Goal: Task Accomplishment & Management: Use online tool/utility

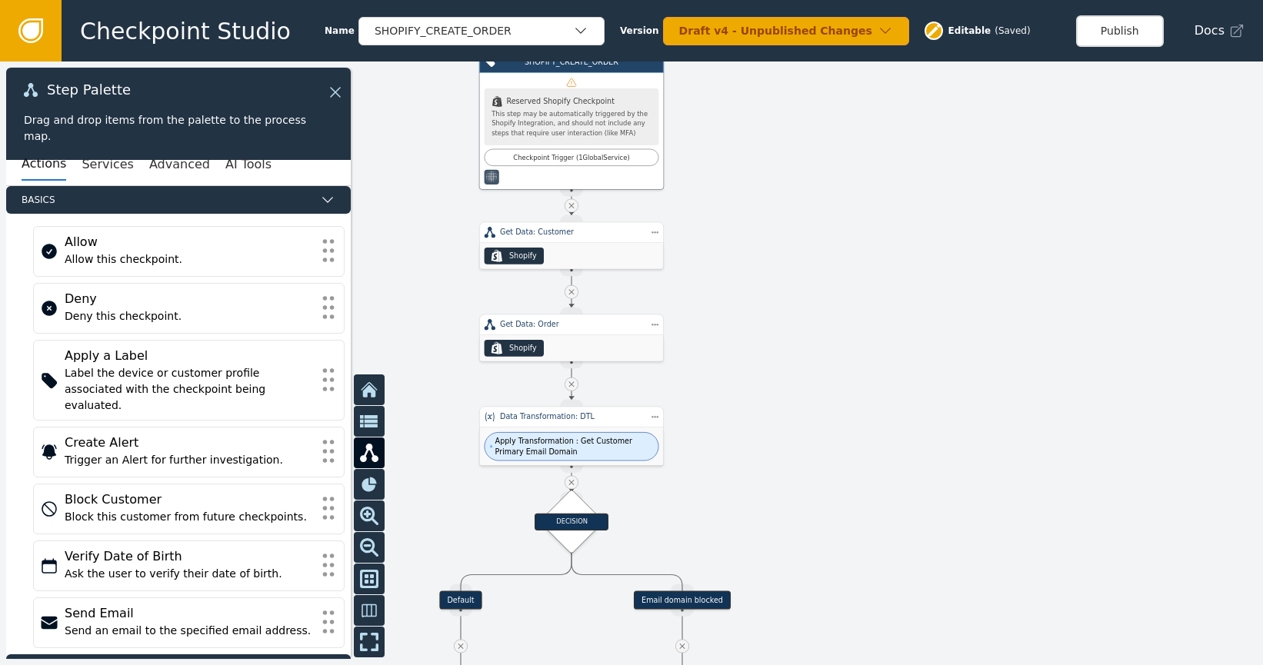
drag, startPoint x: 1102, startPoint y: 535, endPoint x: 1109, endPoint y: 382, distance: 154.0
click at [1109, 385] on div at bounding box center [631, 364] width 1263 height 604
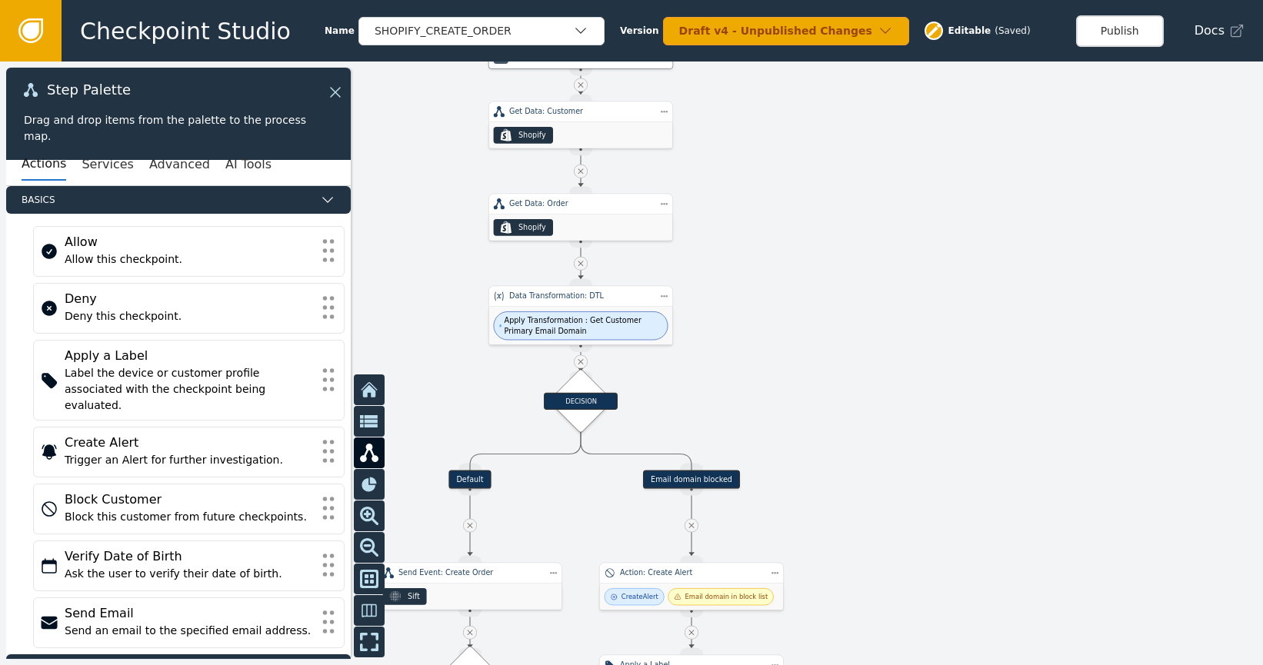
drag, startPoint x: 1053, startPoint y: 503, endPoint x: 1100, endPoint y: 398, distance: 115.4
click at [1099, 370] on div at bounding box center [631, 364] width 1263 height 604
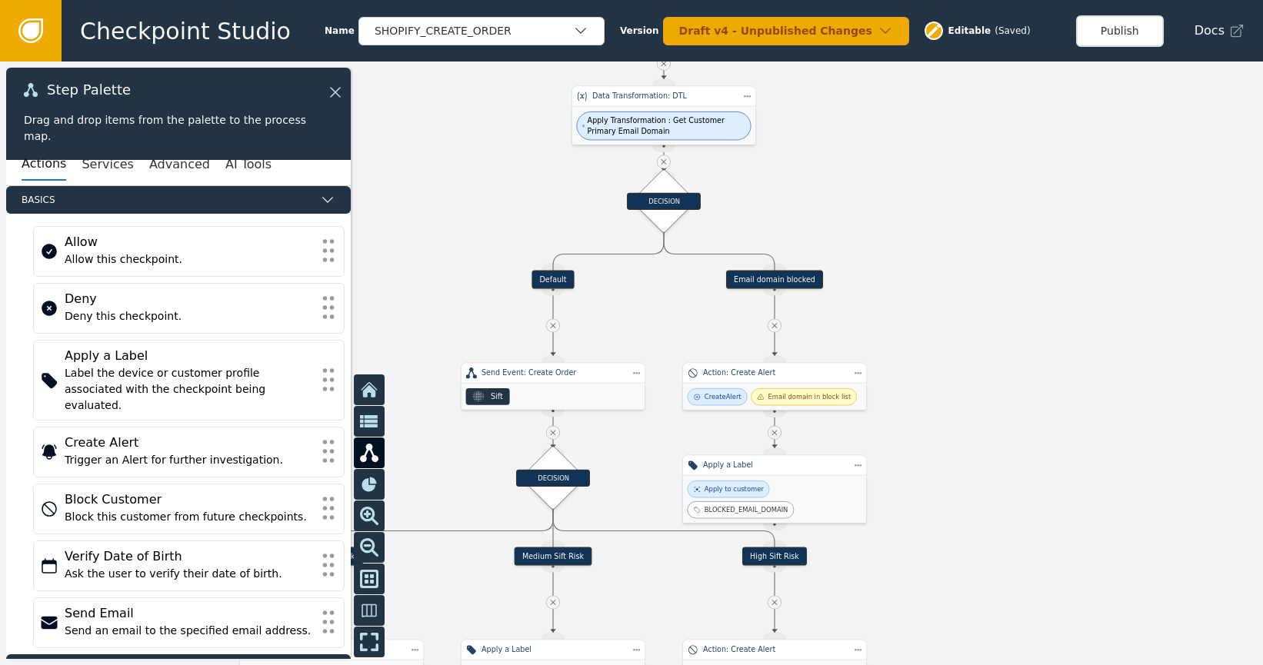
drag, startPoint x: 1070, startPoint y: 462, endPoint x: 1118, endPoint y: 398, distance: 80.2
click at [1112, 390] on div at bounding box center [631, 364] width 1263 height 604
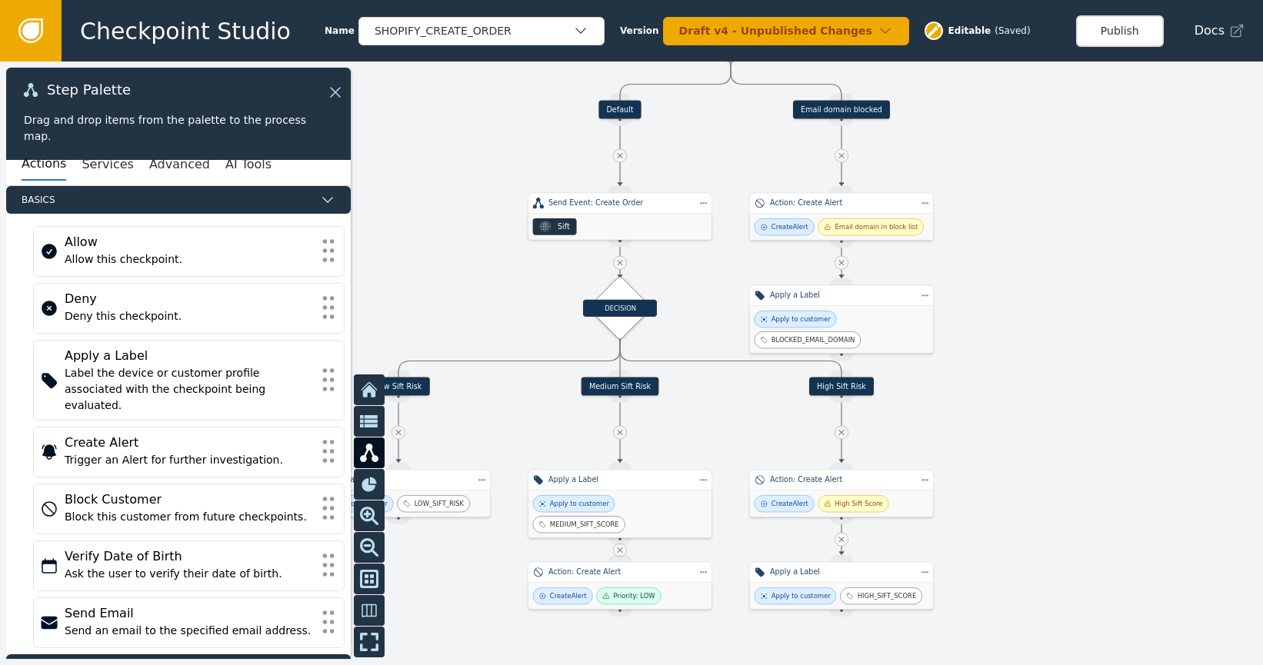
drag, startPoint x: 1104, startPoint y: 480, endPoint x: 1130, endPoint y: 365, distance: 118.3
click at [1128, 365] on div at bounding box center [631, 364] width 1263 height 604
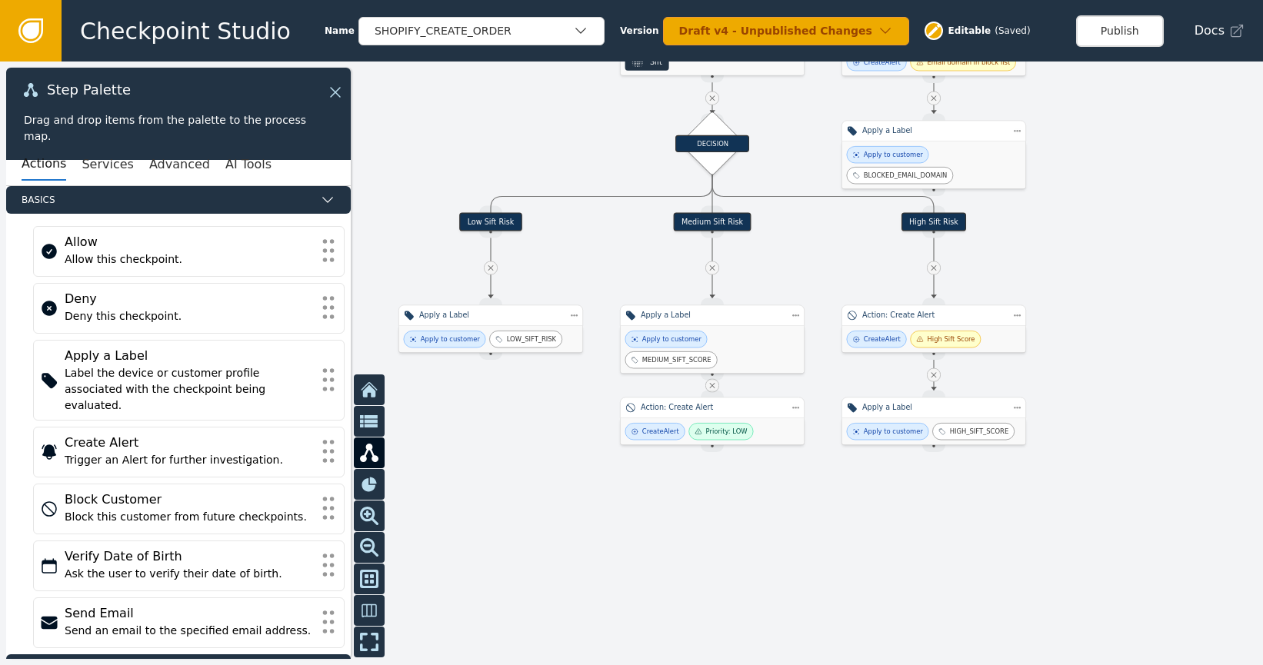
drag, startPoint x: 1125, startPoint y: 483, endPoint x: 1215, endPoint y: 398, distance: 123.5
click at [1211, 386] on div at bounding box center [631, 364] width 1263 height 604
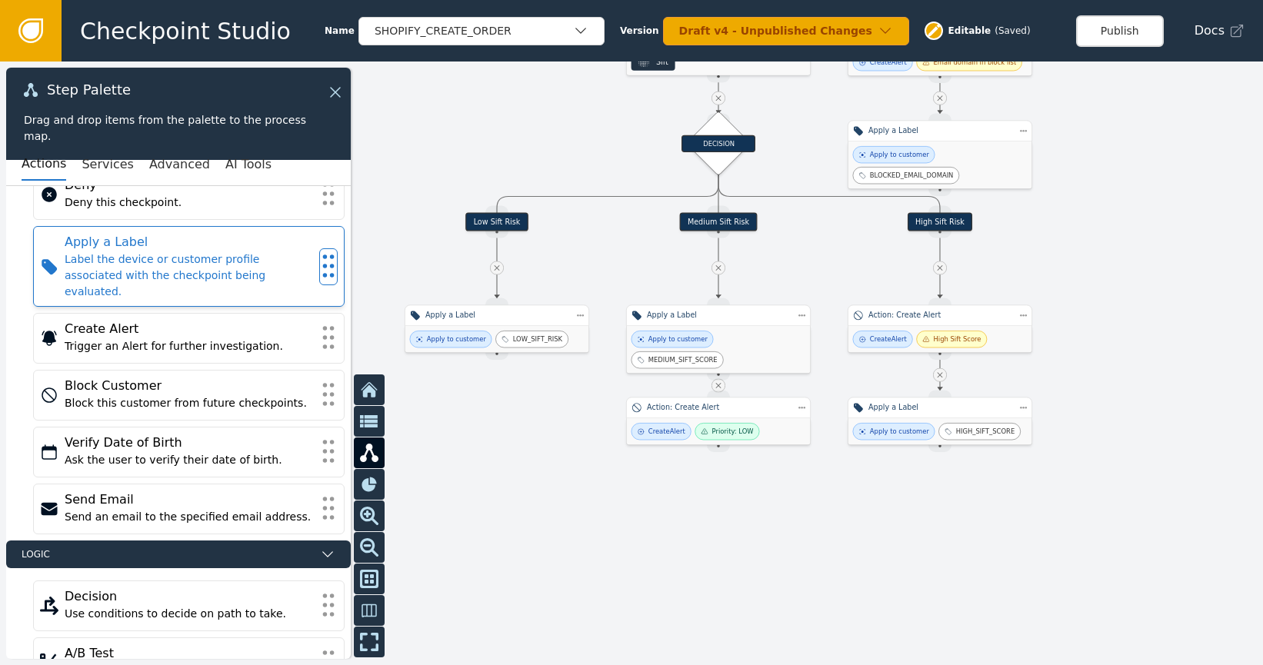
scroll to position [127, 0]
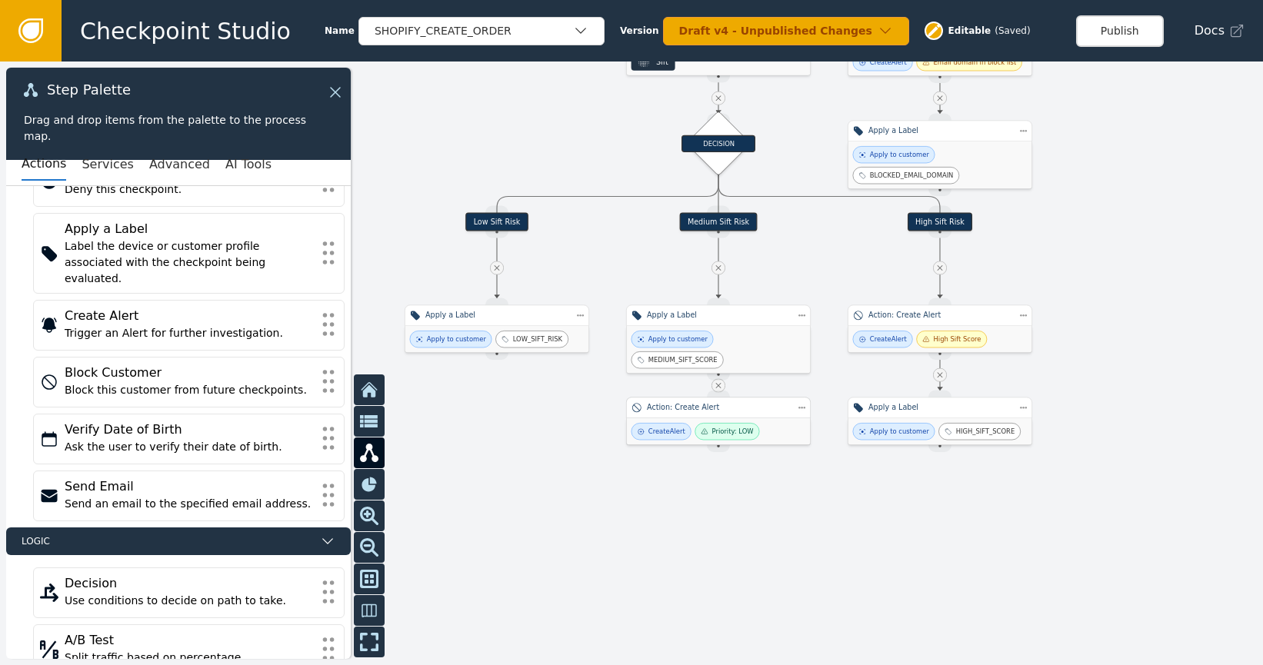
click at [674, 411] on div "Action: Create Alert" at bounding box center [718, 407] width 143 height 11
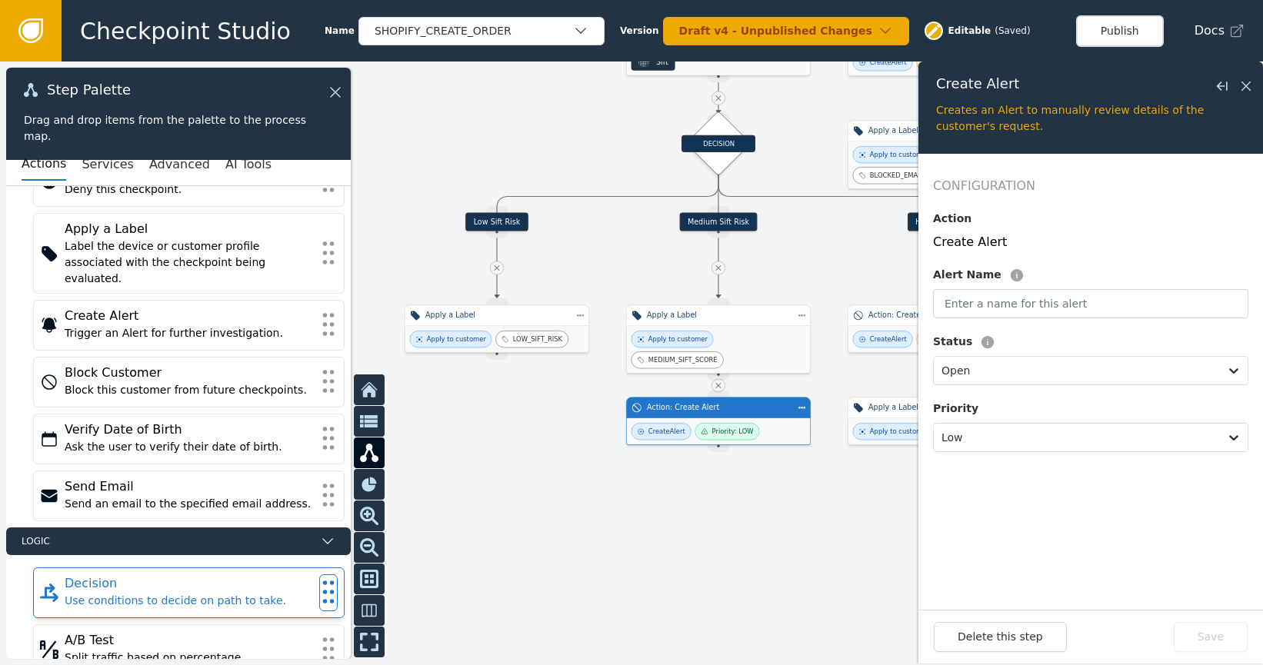
click at [246, 593] on div "Use conditions to decide on path to take." at bounding box center [189, 601] width 248 height 16
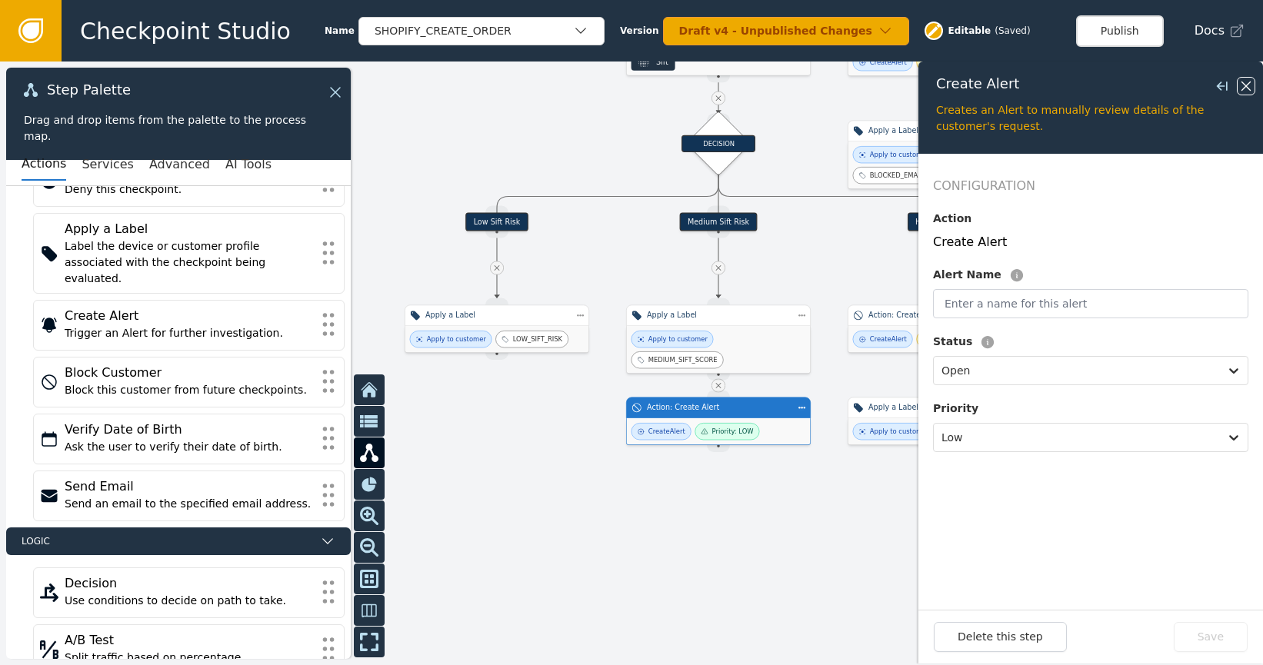
click at [1249, 88] on icon at bounding box center [1246, 86] width 17 height 17
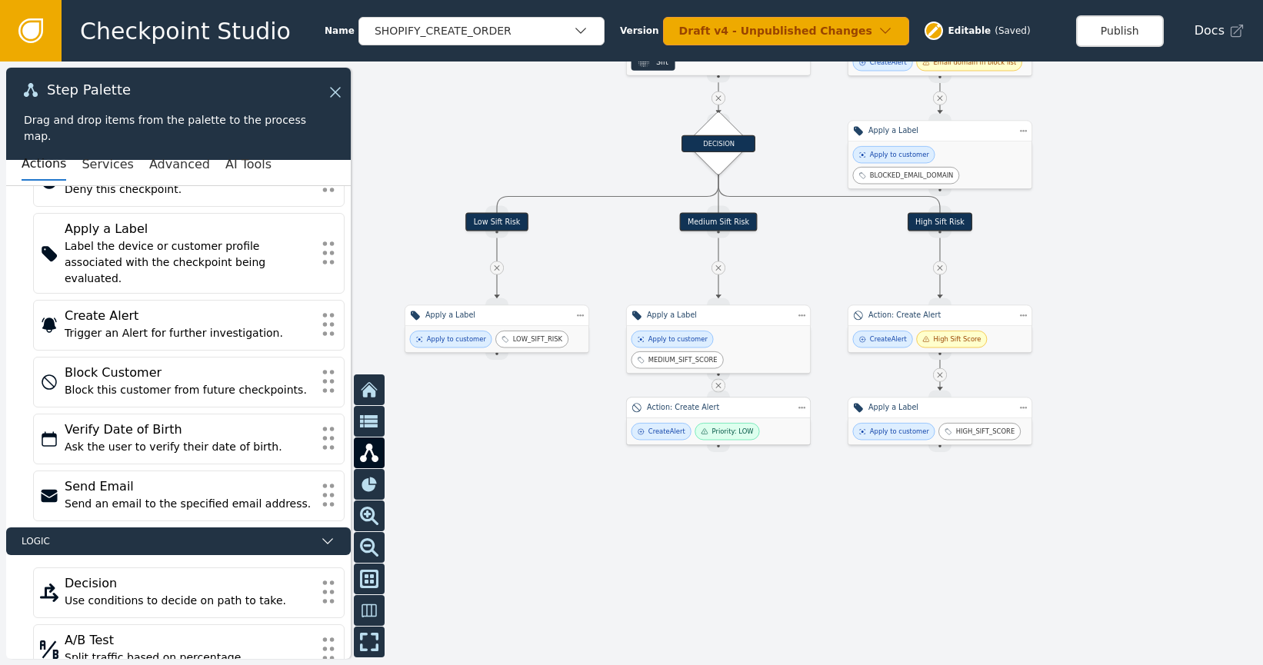
click at [775, 415] on div "Action: Create Alert" at bounding box center [718, 409] width 185 height 22
